Goal: Task Accomplishment & Management: Use online tool/utility

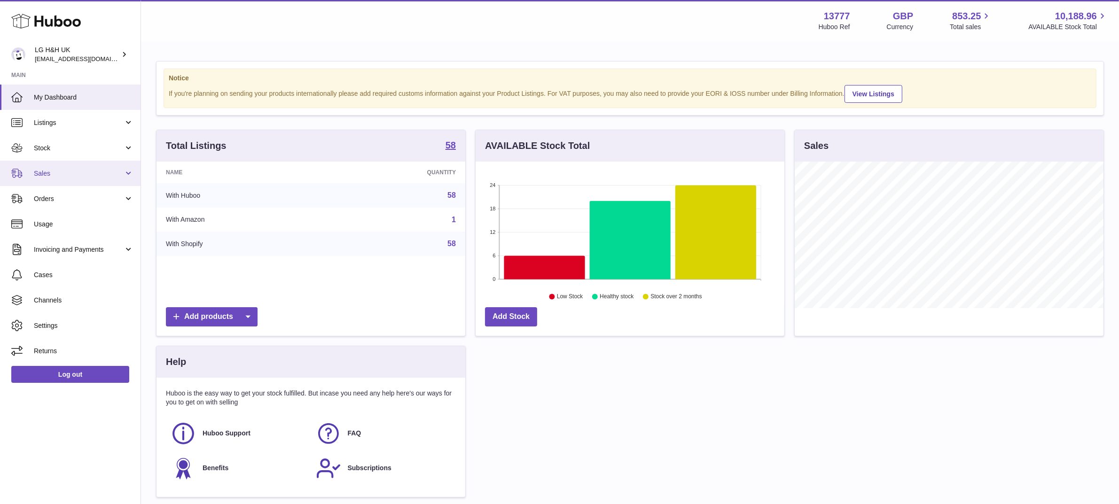
click at [93, 175] on span "Sales" at bounding box center [79, 173] width 90 height 9
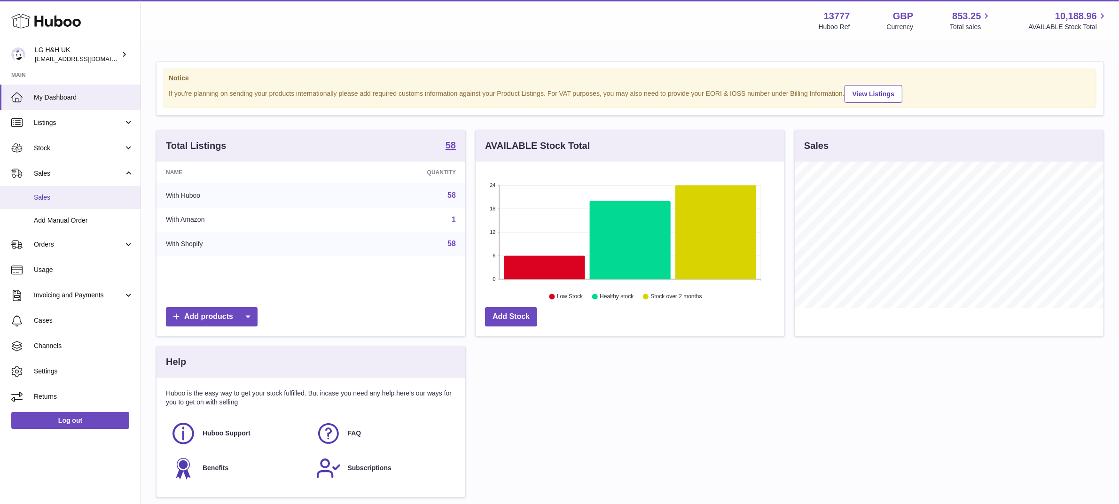
click at [53, 198] on span "Sales" at bounding box center [84, 197] width 100 height 9
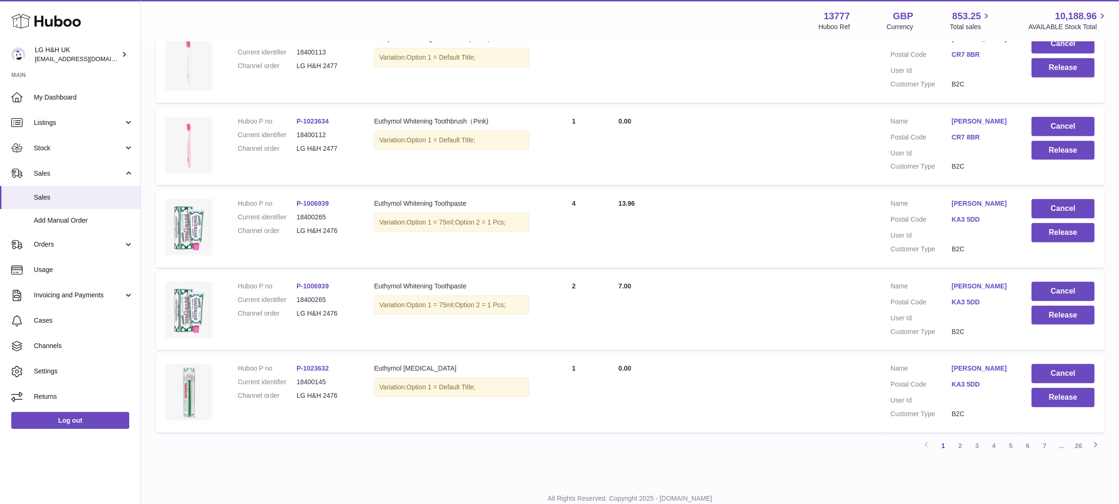
scroll to position [654, 0]
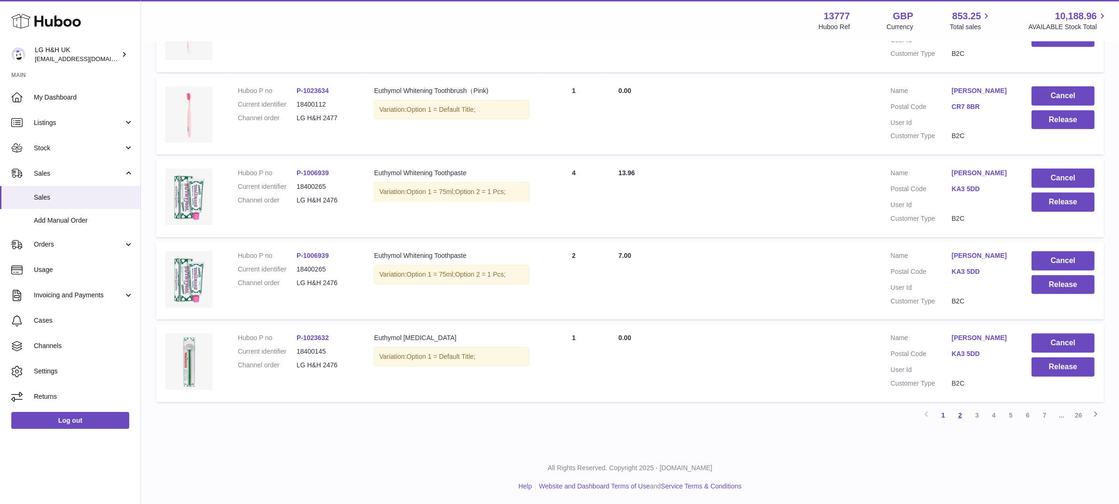
click at [958, 409] on link "2" at bounding box center [960, 415] width 17 height 17
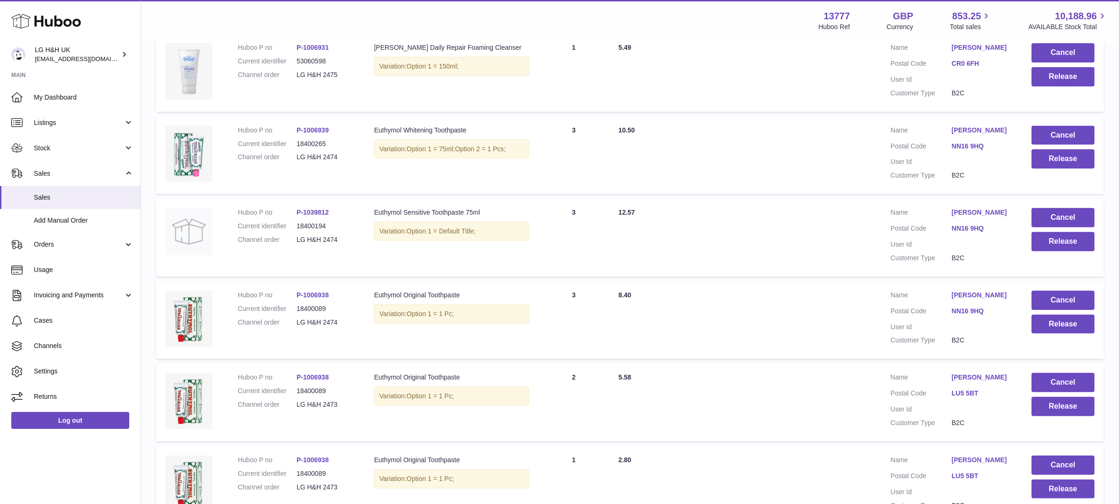
scroll to position [690, 0]
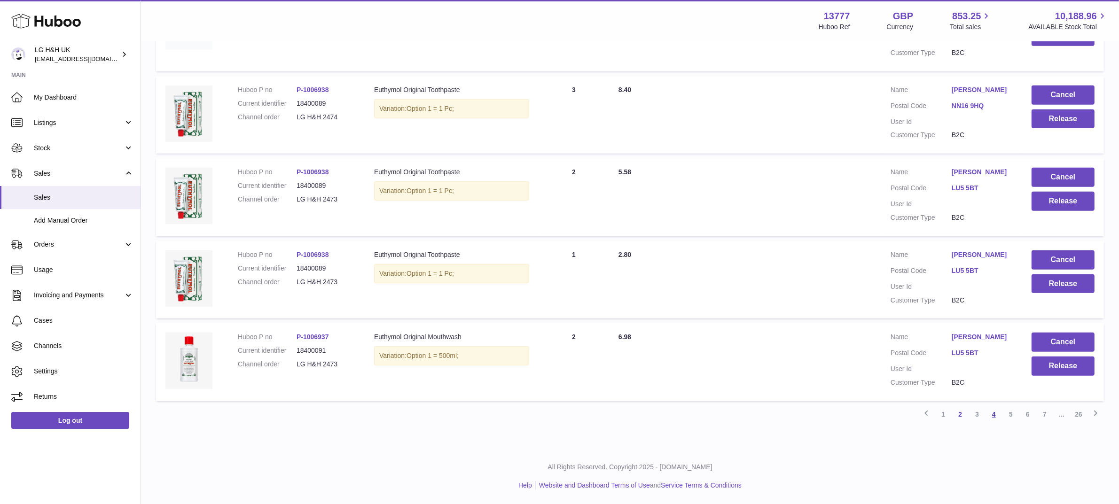
click at [996, 416] on link "4" at bounding box center [993, 414] width 17 height 17
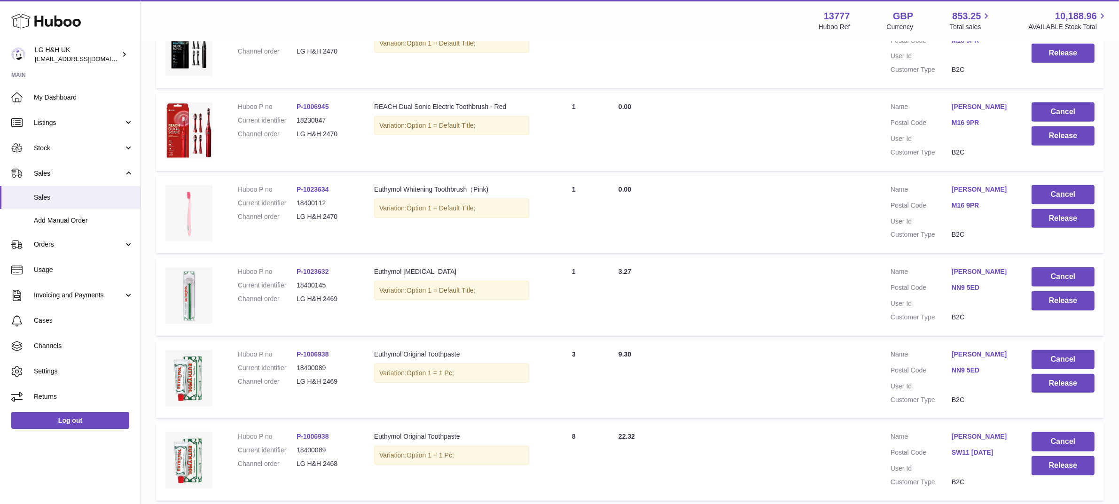
scroll to position [654, 0]
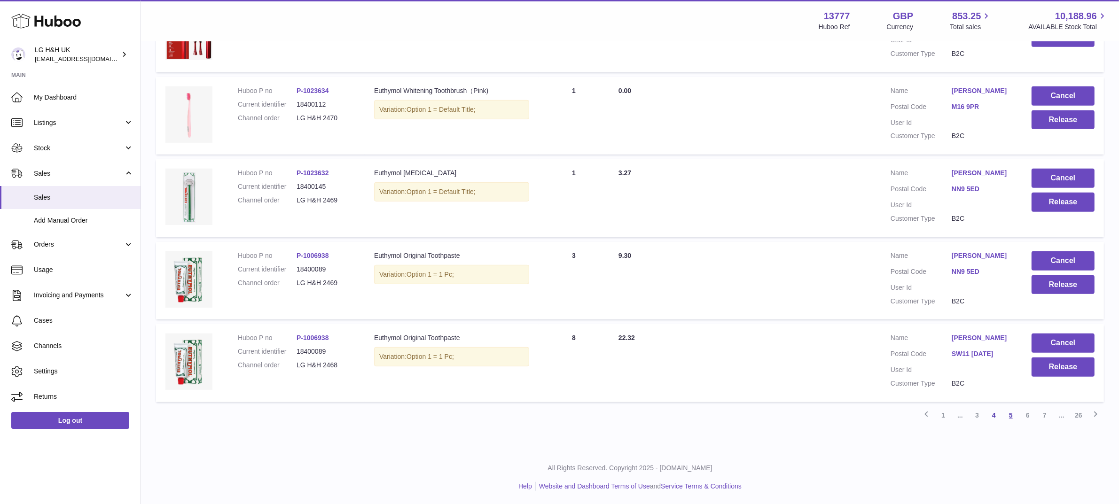
click at [1011, 417] on link "5" at bounding box center [1010, 415] width 17 height 17
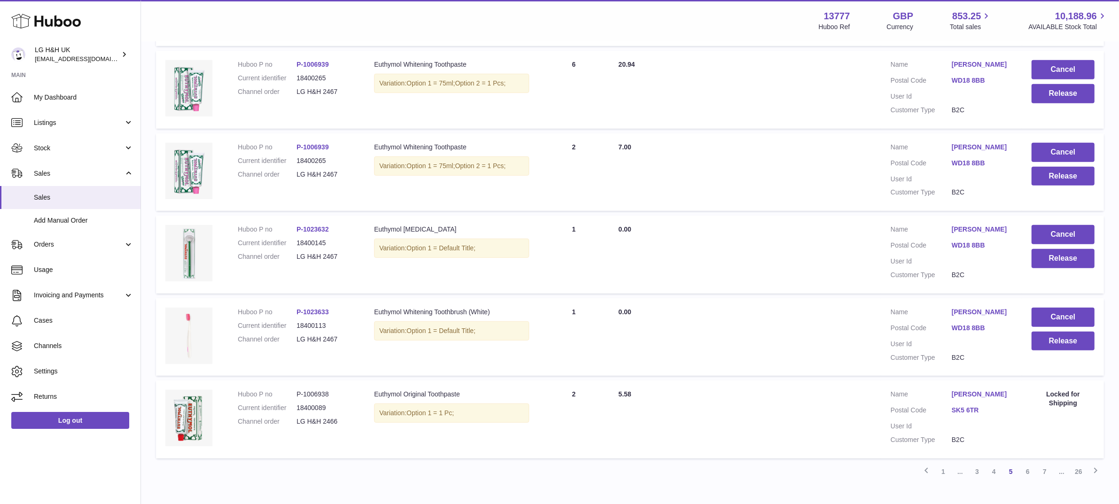
scroll to position [598, 0]
click at [1042, 376] on td "Cancel Release" at bounding box center [1063, 337] width 82 height 78
click at [1042, 351] on button "Release" at bounding box center [1062, 340] width 63 height 19
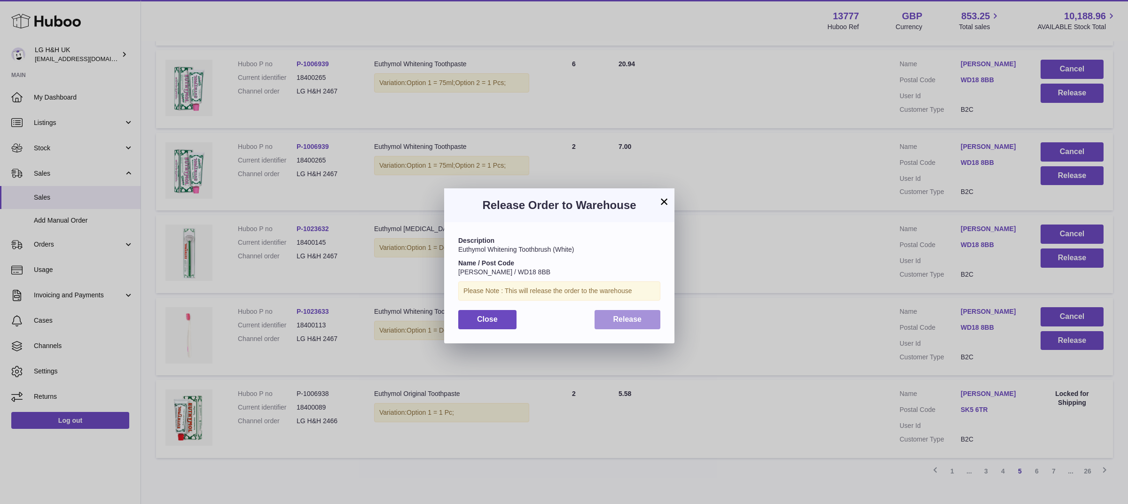
click at [635, 318] on span "Release" at bounding box center [627, 319] width 29 height 8
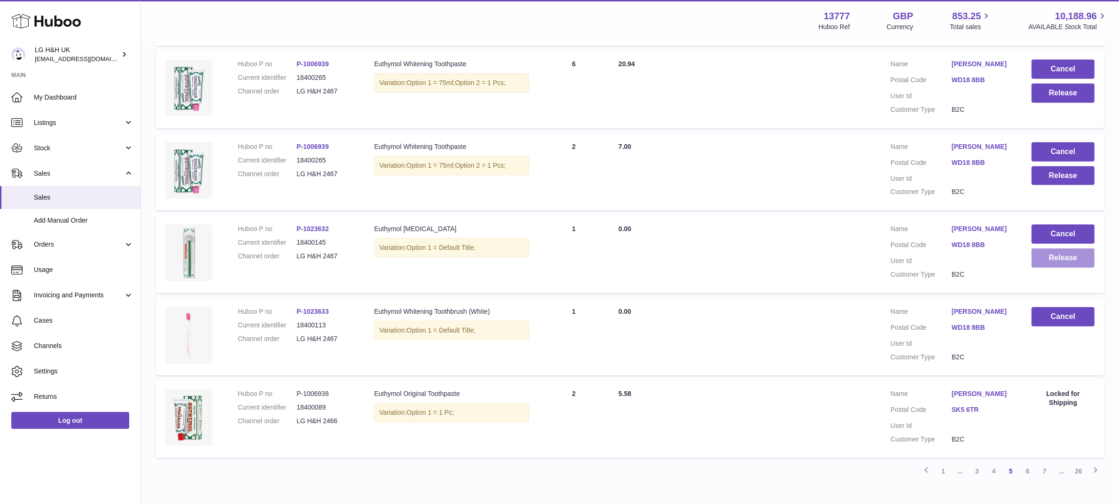
click at [1046, 268] on button "Release" at bounding box center [1062, 258] width 63 height 19
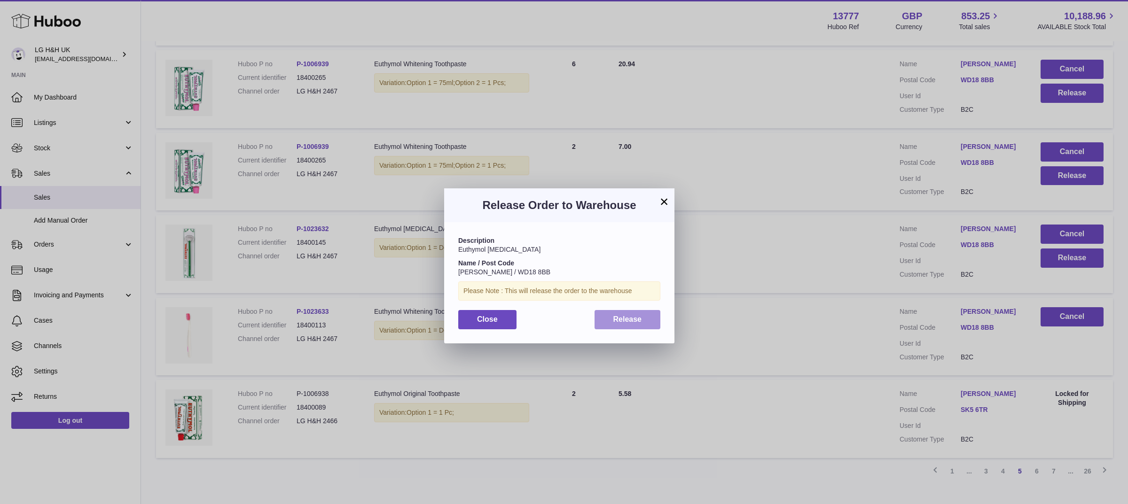
click at [648, 315] on button "Release" at bounding box center [627, 319] width 66 height 19
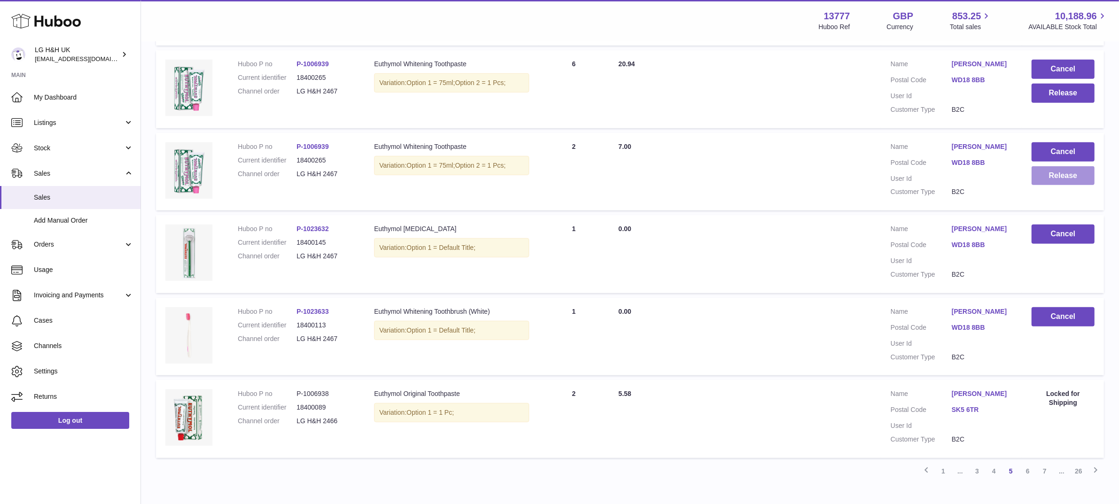
click at [1042, 186] on button "Release" at bounding box center [1062, 175] width 63 height 19
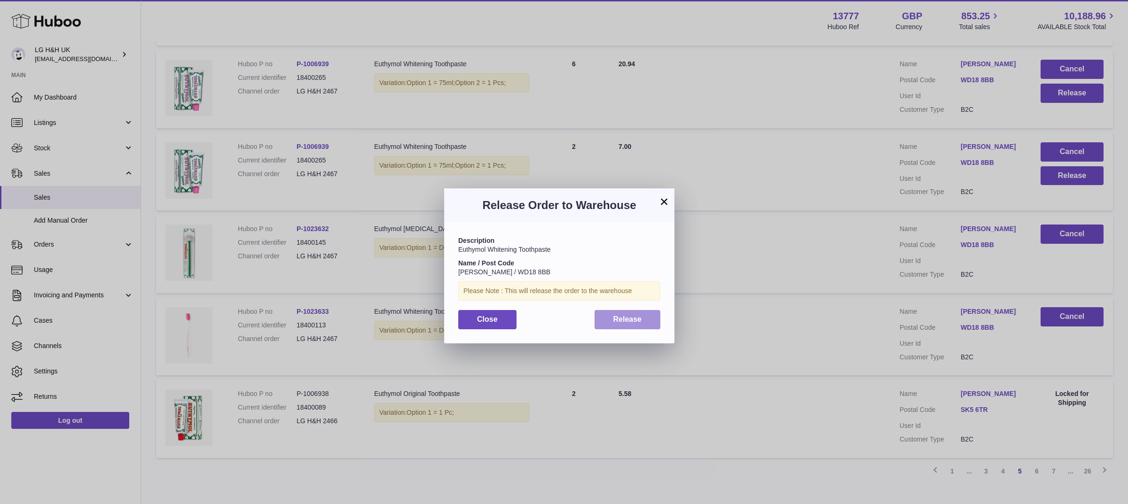
click at [647, 316] on button "Release" at bounding box center [627, 319] width 66 height 19
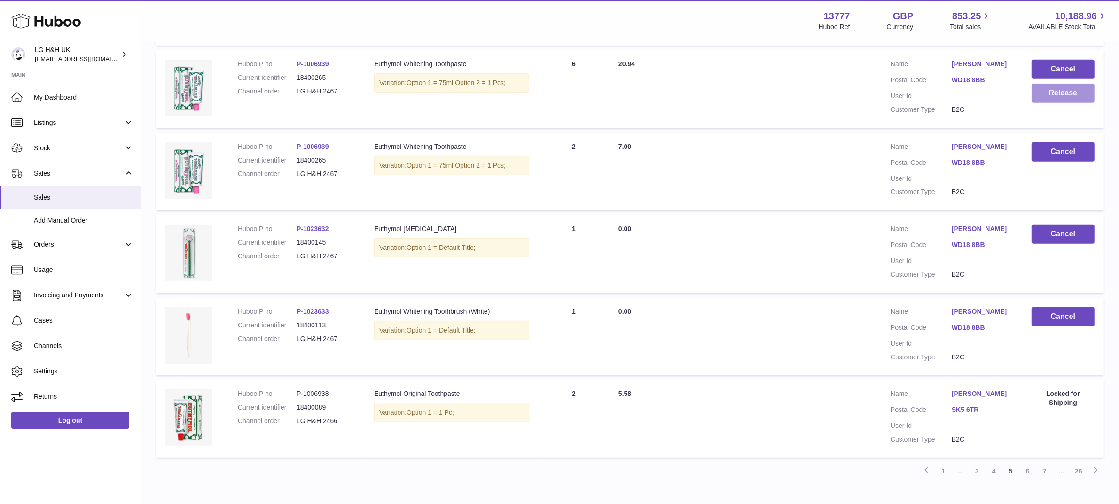
click at [1057, 95] on button "Release" at bounding box center [1062, 93] width 63 height 19
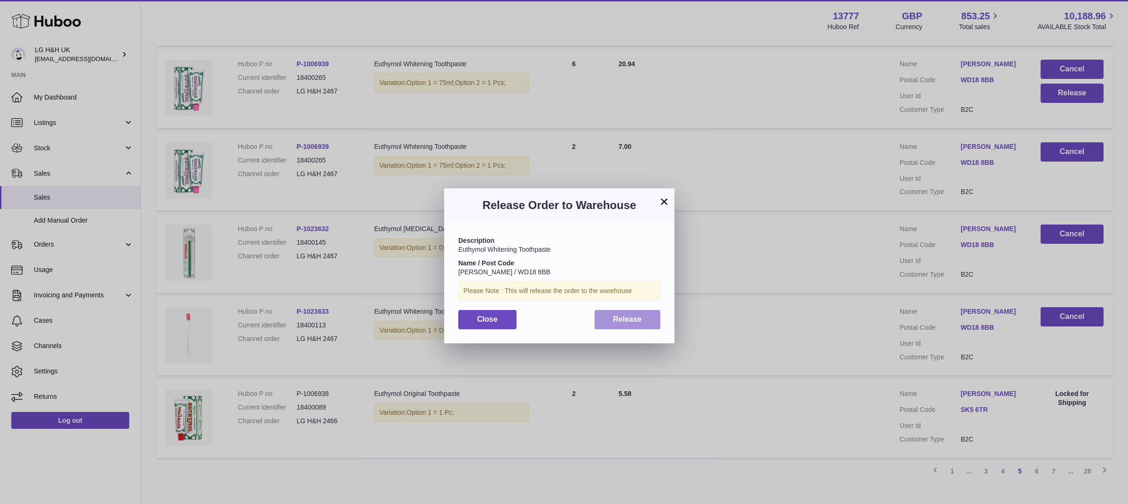
click at [626, 311] on button "Release" at bounding box center [627, 319] width 66 height 19
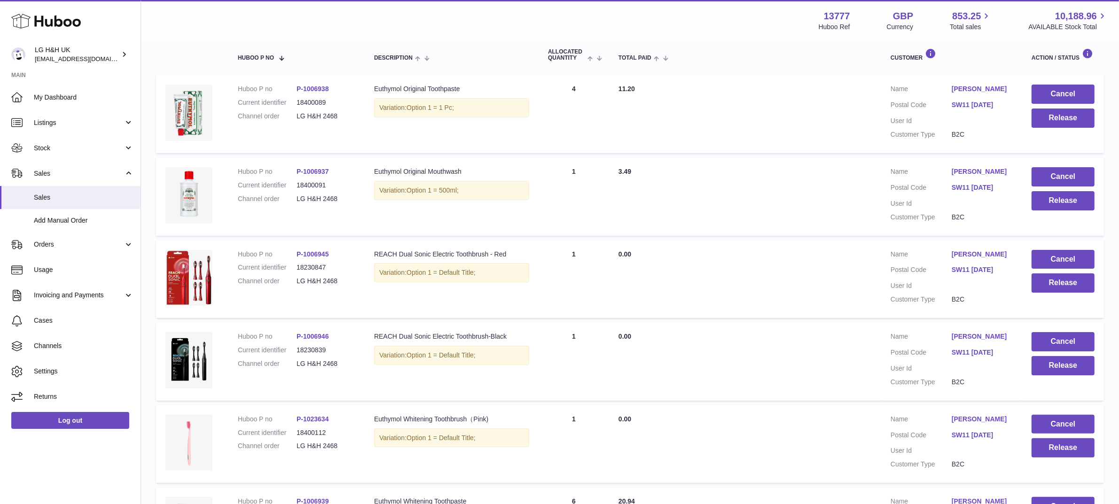
scroll to position [160, 0]
